Goal: Information Seeking & Learning: Learn about a topic

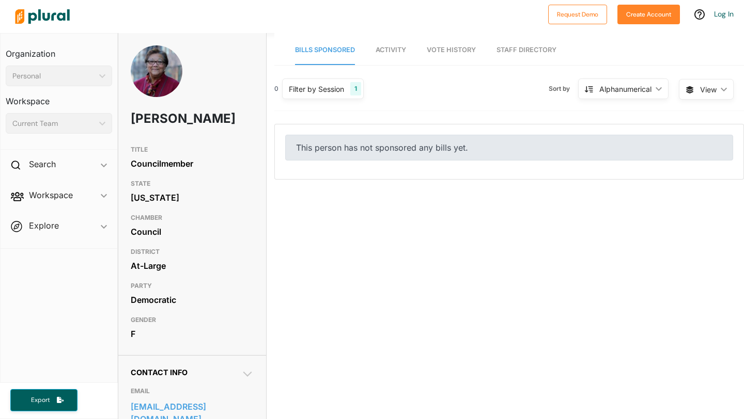
click at [389, 54] on link "Activity" at bounding box center [391, 50] width 30 height 29
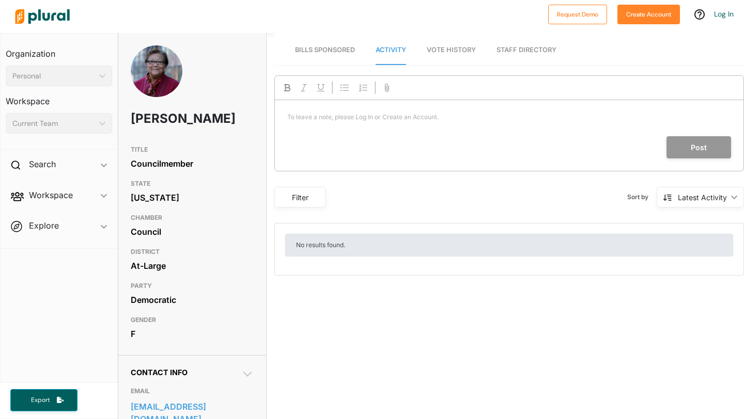
click at [463, 46] on span "Vote History" at bounding box center [451, 50] width 49 height 8
